Goal: Task Accomplishment & Management: Use online tool/utility

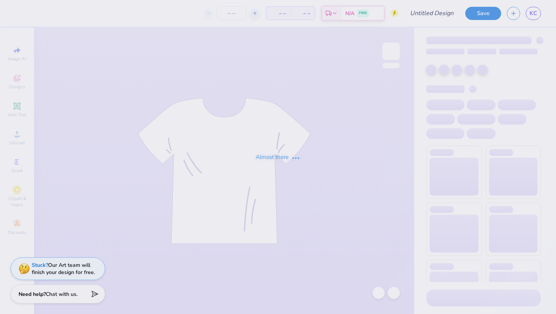
type input "Kass [PERSON_NAME] : The [GEOGRAPHIC_DATA][US_STATE]"
type input "24"
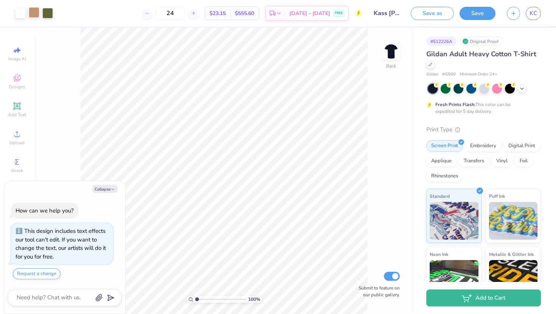
click at [35, 12] on div at bounding box center [34, 12] width 11 height 11
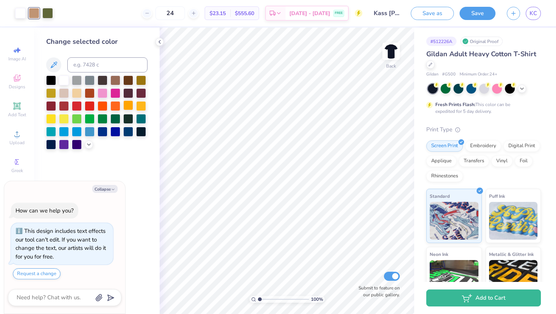
click at [129, 105] on div at bounding box center [128, 106] width 10 height 10
click at [139, 106] on div at bounding box center [141, 106] width 10 height 10
click at [47, 11] on div at bounding box center [47, 12] width 11 height 11
click at [114, 107] on div at bounding box center [115, 106] width 10 height 10
click at [35, 10] on div at bounding box center [34, 12] width 11 height 11
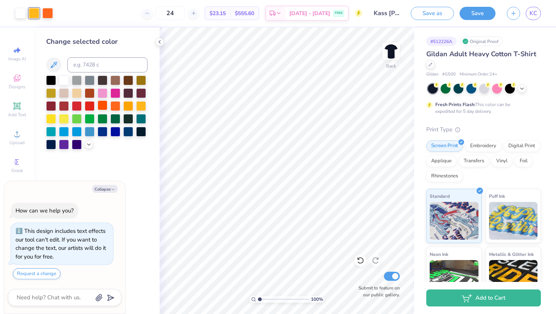
click at [103, 105] on div at bounding box center [103, 106] width 10 height 10
click at [116, 121] on div at bounding box center [115, 118] width 10 height 10
type textarea "x"
click at [96, 58] on input at bounding box center [107, 64] width 80 height 15
paste input "ff964f"
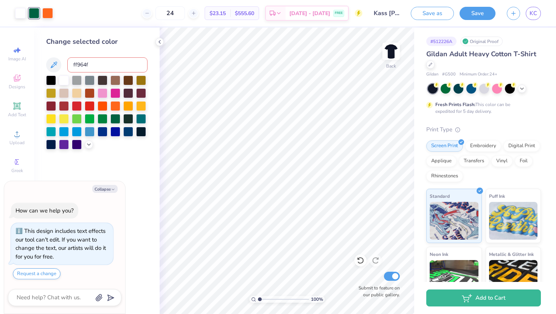
type input "ff964f"
click at [105, 152] on div "Change selected color ff964f" at bounding box center [96, 171] width 125 height 287
click at [94, 63] on input "ff964f" at bounding box center [107, 64] width 80 height 15
click at [56, 66] on icon at bounding box center [53, 64] width 9 height 9
type textarea "x"
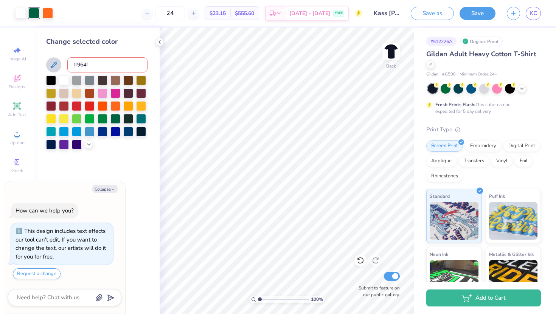
click at [98, 162] on div "Change selected color ff964f" at bounding box center [96, 171] width 125 height 287
click at [99, 64] on input "ff964f" at bounding box center [107, 64] width 80 height 15
drag, startPoint x: 107, startPoint y: 65, endPoint x: 62, endPoint y: 65, distance: 45.0
click at [62, 65] on div "ff964f" at bounding box center [96, 64] width 101 height 15
click at [36, 11] on div at bounding box center [34, 13] width 11 height 11
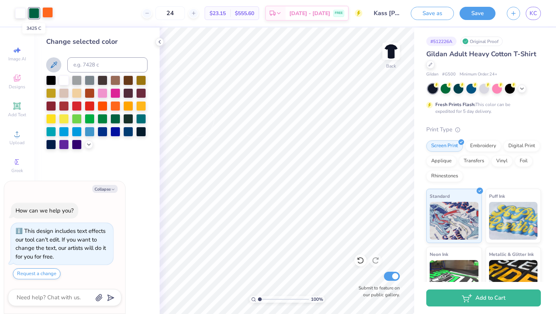
click at [45, 11] on div at bounding box center [47, 12] width 11 height 11
click at [19, 9] on div at bounding box center [20, 12] width 11 height 11
click at [129, 105] on div at bounding box center [128, 106] width 10 height 10
click at [139, 107] on div at bounding box center [141, 106] width 10 height 10
click at [102, 107] on div at bounding box center [103, 106] width 10 height 10
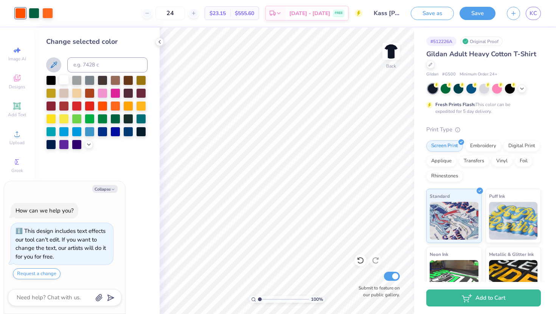
click at [68, 79] on div at bounding box center [64, 80] width 10 height 10
click at [34, 11] on div at bounding box center [34, 12] width 11 height 11
click at [115, 107] on div at bounding box center [115, 106] width 10 height 10
click at [52, 16] on div "24 $20.98 Per Item $503.52 Total Est. Delivery [DATE] - [DATE] FREE" at bounding box center [203, 13] width 317 height 26
click at [44, 14] on div "Art colors 24 $20.98 Per Item $503.52 Total Est. Delivery [DATE] - [DATE] FREE …" at bounding box center [278, 13] width 556 height 26
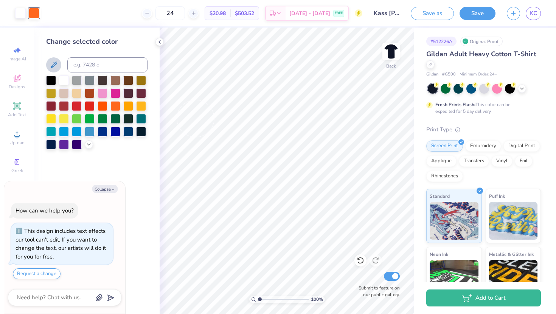
click at [51, 14] on div "24 $20.98 Per Item $503.52 Total Est. Delivery [DATE] - [DATE] FREE" at bounding box center [203, 13] width 317 height 26
click at [360, 262] on icon at bounding box center [360, 261] width 8 height 8
click at [92, 118] on div at bounding box center [90, 118] width 10 height 10
click at [32, 15] on div at bounding box center [34, 12] width 11 height 11
click at [115, 107] on div at bounding box center [115, 106] width 10 height 10
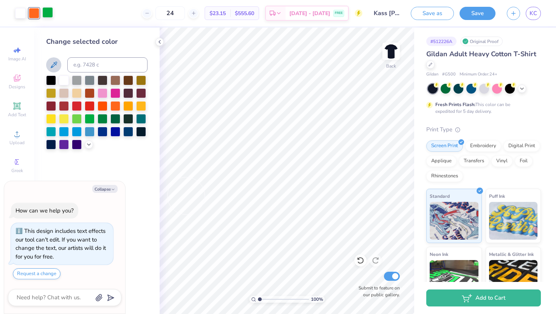
click at [48, 11] on div at bounding box center [47, 12] width 11 height 11
click at [118, 120] on div at bounding box center [115, 118] width 10 height 10
click at [116, 105] on div at bounding box center [115, 106] width 10 height 10
click at [360, 261] on icon at bounding box center [360, 261] width 8 height 8
click at [47, 12] on div at bounding box center [47, 12] width 11 height 11
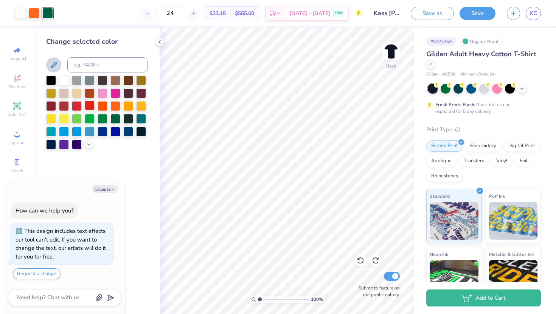
click at [90, 108] on div at bounding box center [90, 106] width 10 height 10
click at [36, 17] on div at bounding box center [34, 12] width 11 height 11
click at [91, 104] on div at bounding box center [90, 106] width 10 height 10
click at [361, 261] on icon at bounding box center [360, 261] width 8 height 8
click at [129, 94] on div at bounding box center [128, 93] width 10 height 10
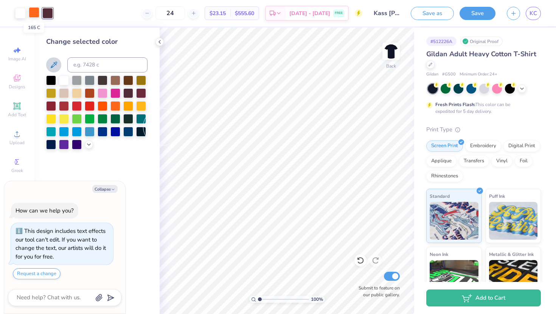
click at [33, 13] on div at bounding box center [34, 12] width 11 height 11
click at [88, 105] on div at bounding box center [90, 106] width 10 height 10
click at [47, 11] on div at bounding box center [47, 12] width 11 height 11
click at [115, 104] on div at bounding box center [115, 106] width 10 height 10
click at [142, 221] on div "Change selected color" at bounding box center [96, 171] width 125 height 287
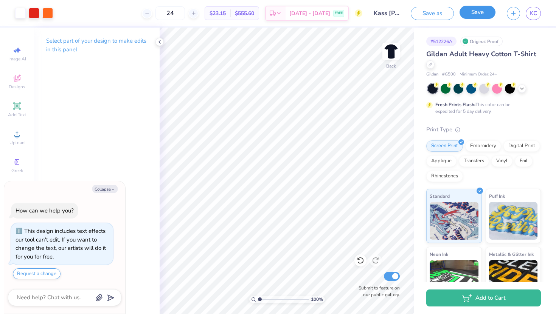
click at [484, 14] on button "Save" at bounding box center [477, 12] width 36 height 13
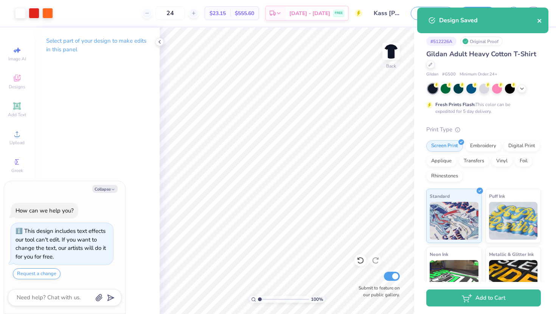
click at [538, 20] on icon "close" at bounding box center [539, 21] width 4 height 4
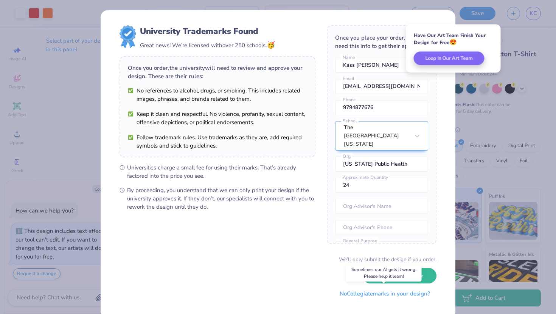
click at [366, 296] on button "No Collegiate marks in your design?" at bounding box center [384, 294] width 103 height 15
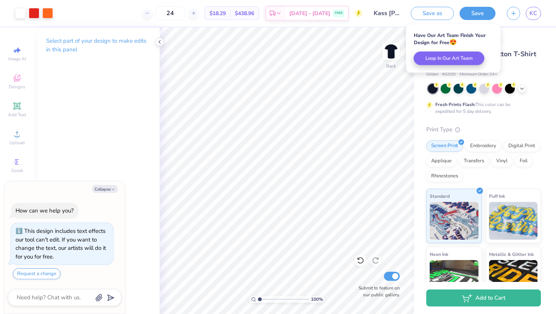
type textarea "x"
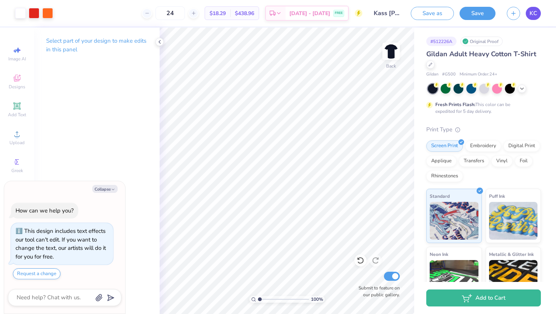
click at [533, 14] on span "KC" at bounding box center [533, 13] width 8 height 9
